Goal: Browse casually

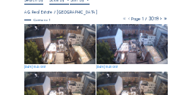
scroll to position [61, 0]
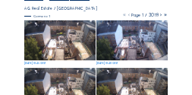
click at [51, 44] on img at bounding box center [59, 40] width 71 height 40
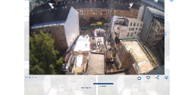
click at [170, 0] on icon at bounding box center [172, 1] width 4 height 5
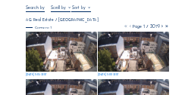
scroll to position [61, 0]
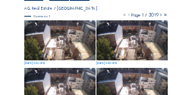
click at [36, 37] on img at bounding box center [59, 40] width 71 height 40
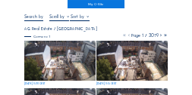
scroll to position [45, 0]
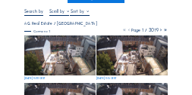
click at [52, 49] on img at bounding box center [59, 56] width 71 height 40
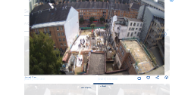
click at [167, 78] on icon at bounding box center [166, 78] width 4 height 5
click at [172, 0] on icon at bounding box center [172, 1] width 4 height 5
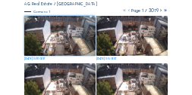
scroll to position [76, 0]
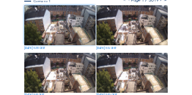
click at [114, 28] on img at bounding box center [131, 25] width 71 height 40
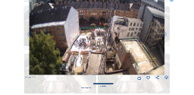
click at [166, 78] on icon at bounding box center [166, 78] width 4 height 5
click at [173, 0] on icon at bounding box center [172, 1] width 4 height 5
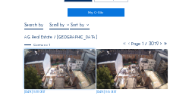
scroll to position [15, 0]
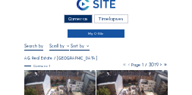
scroll to position [45, 0]
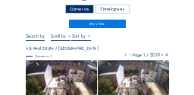
scroll to position [45, 0]
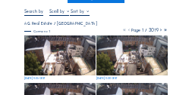
click at [58, 53] on img at bounding box center [59, 56] width 71 height 40
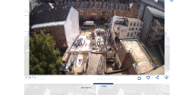
click at [83, 61] on img at bounding box center [97, 37] width 136 height 76
click at [167, 79] on icon at bounding box center [166, 78] width 4 height 5
